Goal: Find specific page/section: Locate item on page

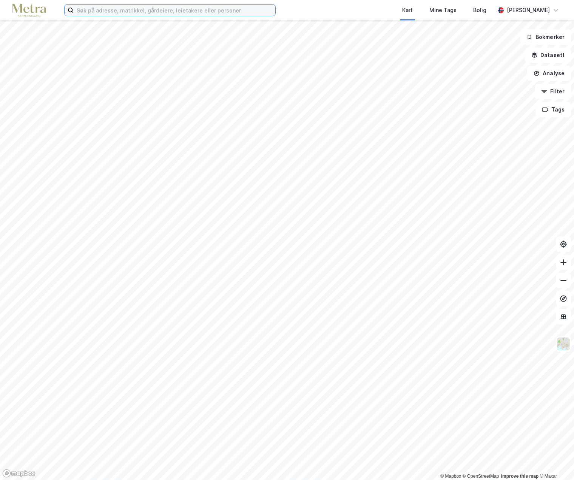
click at [91, 10] on input at bounding box center [175, 10] width 202 height 11
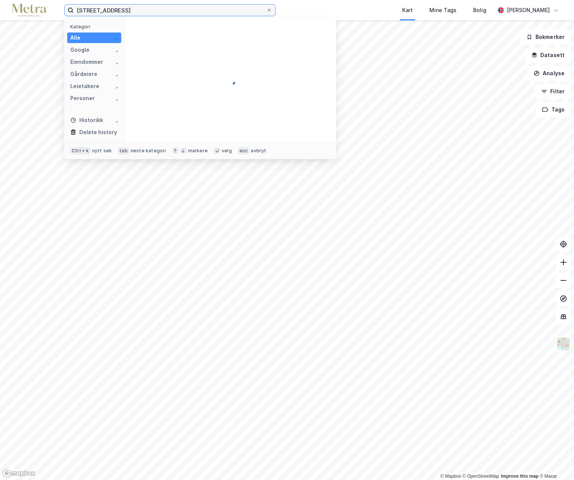
type input "[STREET_ADDRESS]"
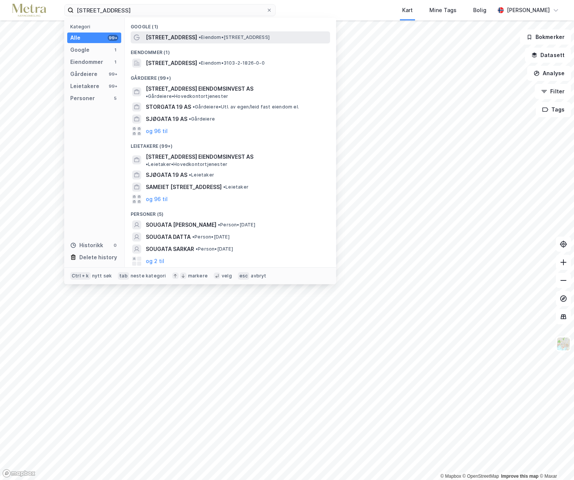
click at [244, 37] on span "• Eiendom • [STREET_ADDRESS]" at bounding box center [234, 37] width 71 height 6
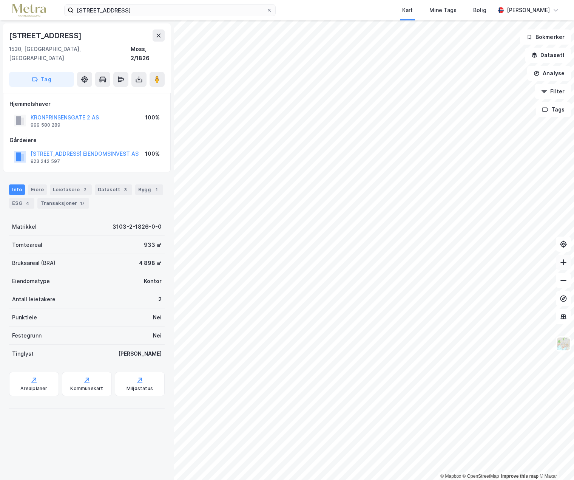
click at [567, 267] on button at bounding box center [563, 262] width 15 height 15
